Goal: Navigation & Orientation: Understand site structure

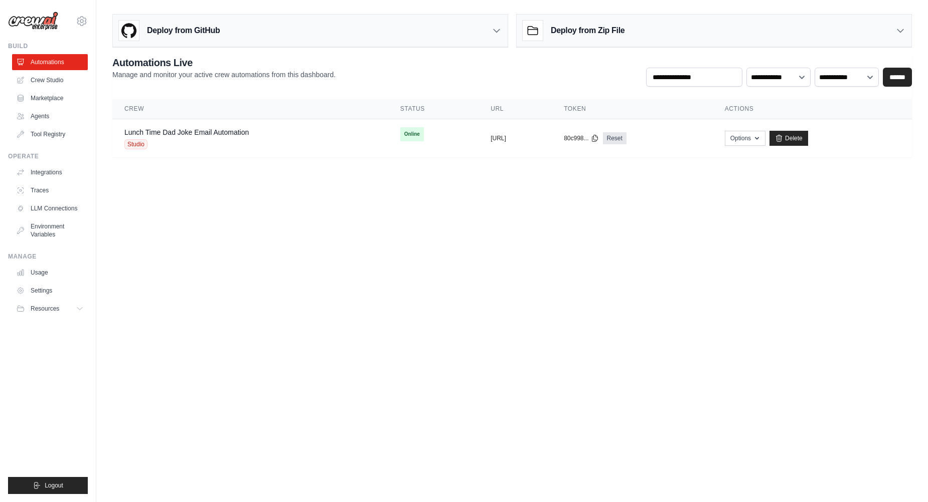
click at [725, 347] on body "[PERSON_NAME][EMAIL_ADDRESS][DOMAIN_NAME] Settings Build Automations Crew Studi…" at bounding box center [464, 251] width 928 height 502
click at [138, 399] on body "[PERSON_NAME][EMAIL_ADDRESS][DOMAIN_NAME] Settings Build Automations Crew Studi…" at bounding box center [464, 251] width 928 height 502
click at [39, 296] on link "Settings" at bounding box center [51, 291] width 76 height 16
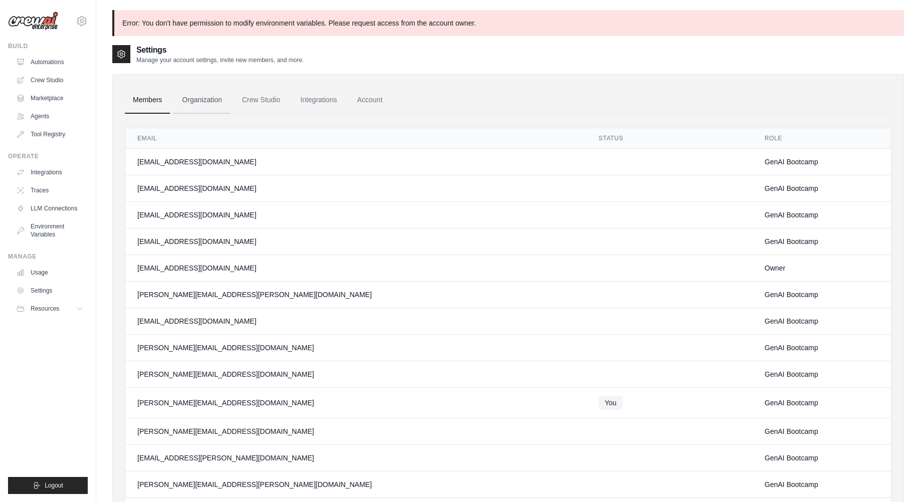
click at [200, 107] on link "Organization" at bounding box center [202, 100] width 56 height 27
click at [37, 172] on link "Integrations" at bounding box center [51, 172] width 76 height 16
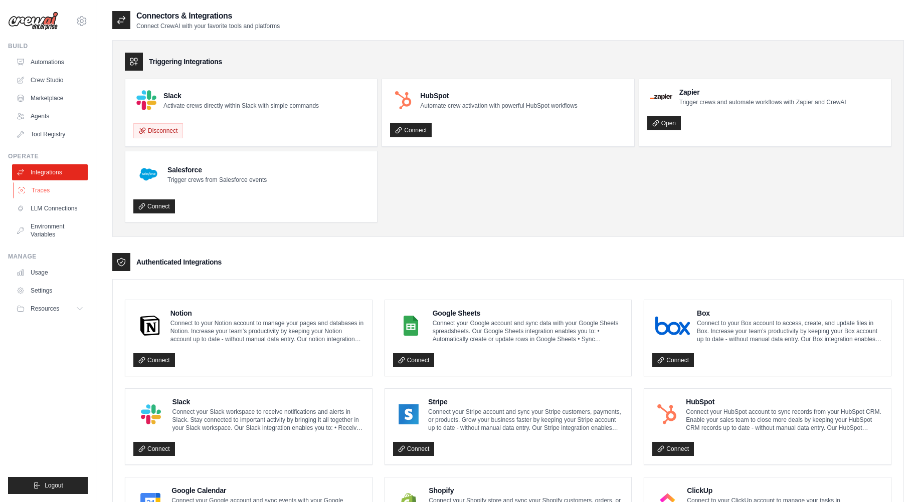
click at [45, 194] on link "Traces" at bounding box center [51, 191] width 76 height 16
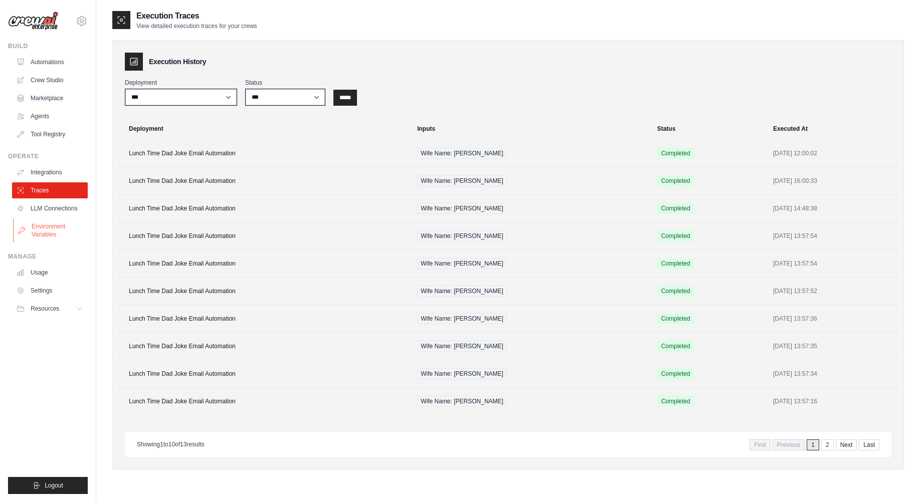
click at [50, 235] on link "Environment Variables" at bounding box center [51, 231] width 76 height 24
click at [58, 64] on link "Automations" at bounding box center [51, 62] width 76 height 16
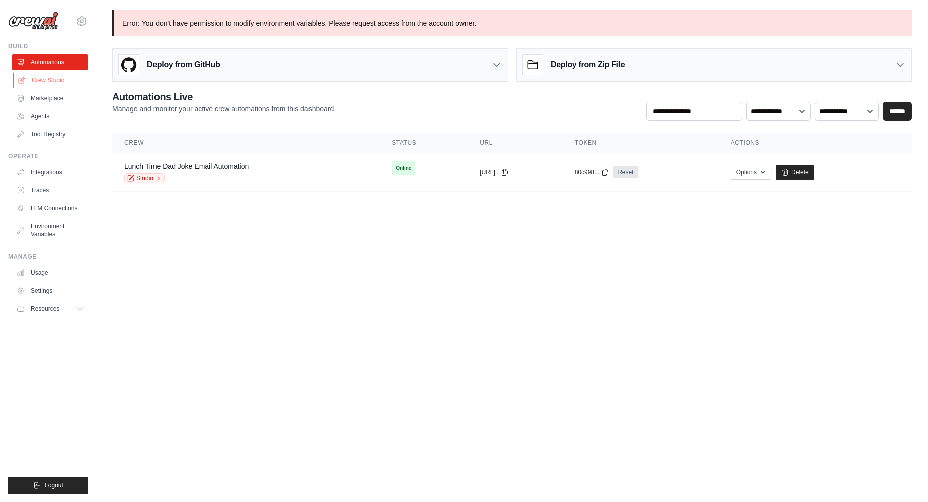
click at [55, 79] on link "Crew Studio" at bounding box center [51, 80] width 76 height 16
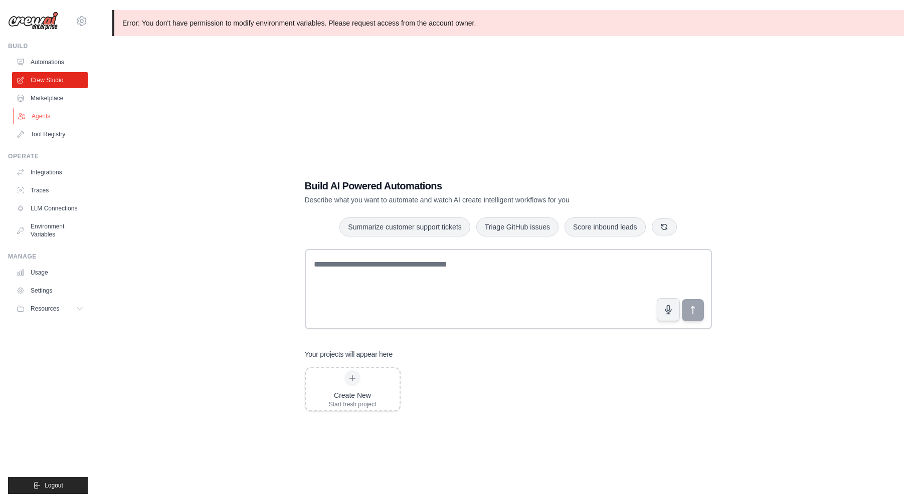
click at [38, 112] on link "Agents" at bounding box center [51, 116] width 76 height 16
